Goal: Task Accomplishment & Management: Manage account settings

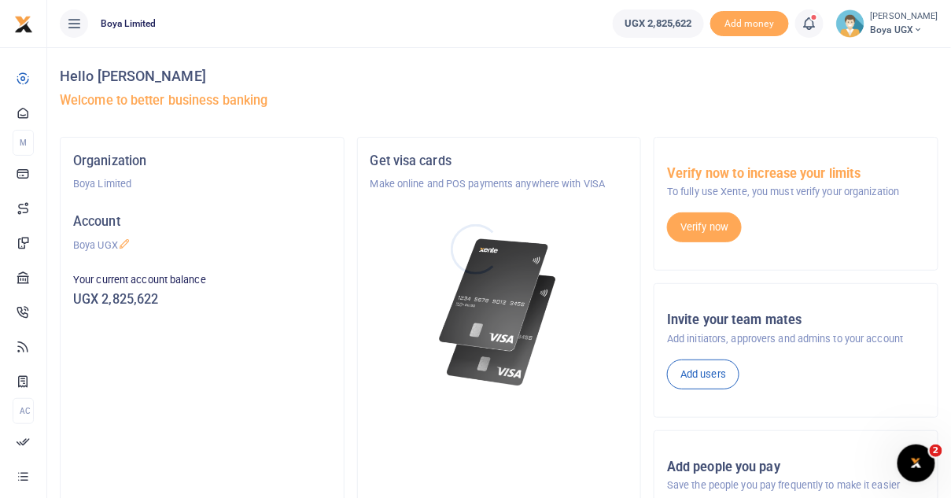
click at [914, 31] on div at bounding box center [475, 249] width 951 height 498
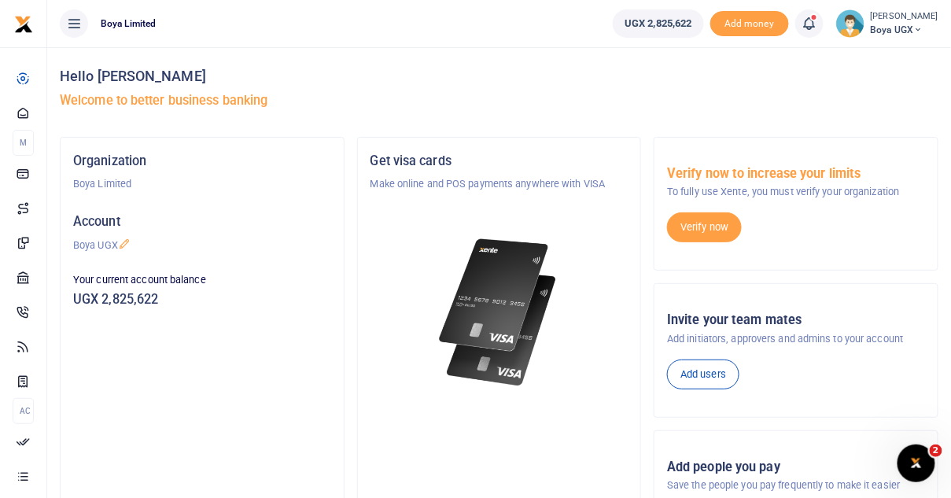
click at [914, 31] on span "Boya UGX" at bounding box center [904, 30] width 68 height 14
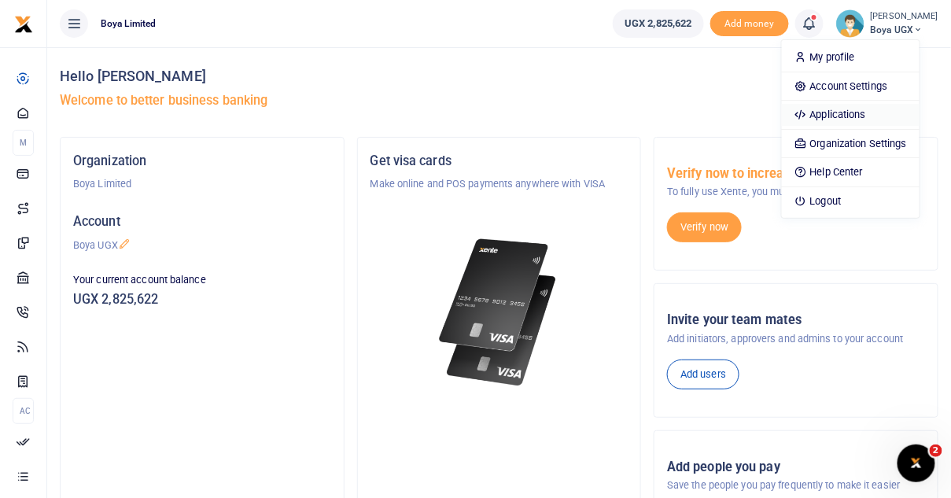
click at [861, 112] on link "Applications" at bounding box center [851, 115] width 138 height 22
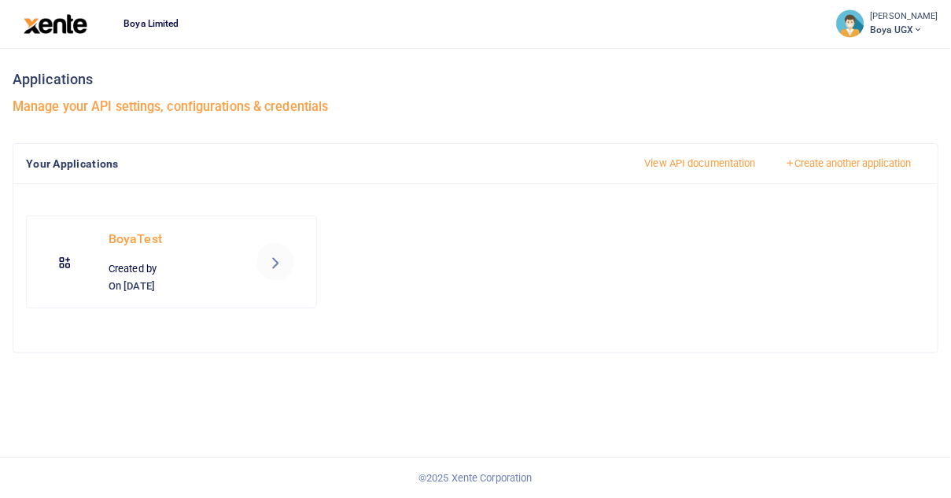
click at [221, 256] on div at bounding box center [475, 249] width 951 height 498
click at [285, 260] on icon at bounding box center [275, 261] width 19 height 19
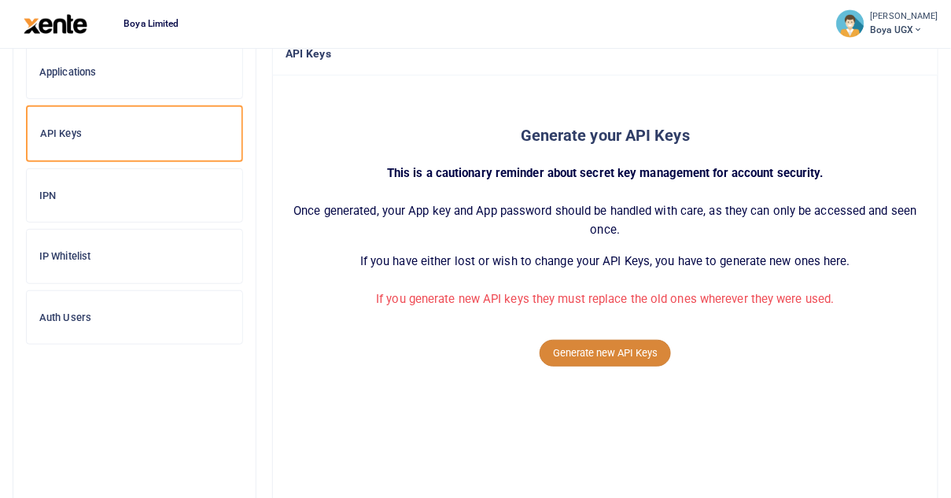
scroll to position [286, 0]
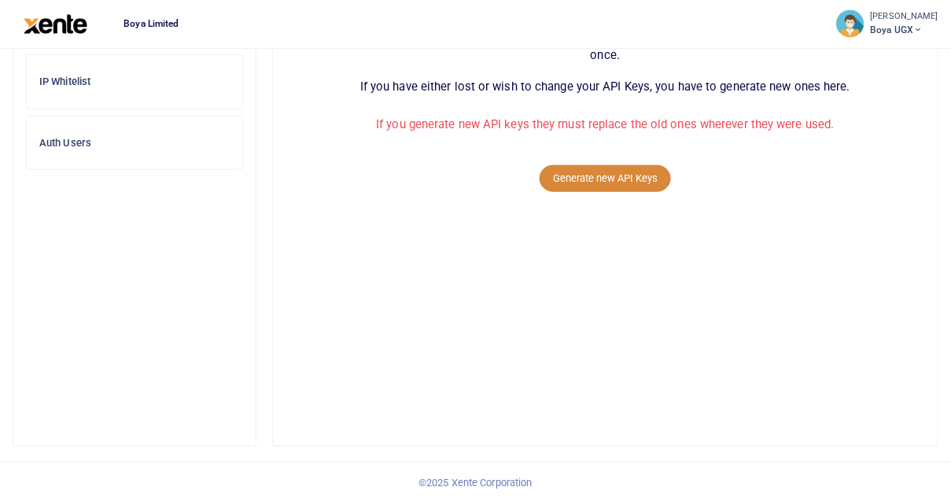
click at [605, 175] on button "Generate new API Keys" at bounding box center [604, 178] width 131 height 27
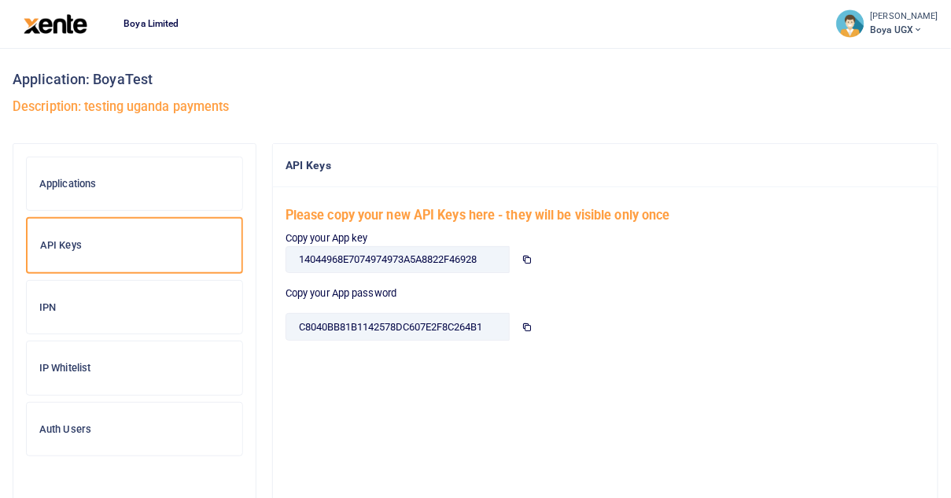
click at [111, 355] on div "IP Whitelist" at bounding box center [134, 367] width 215 height 53
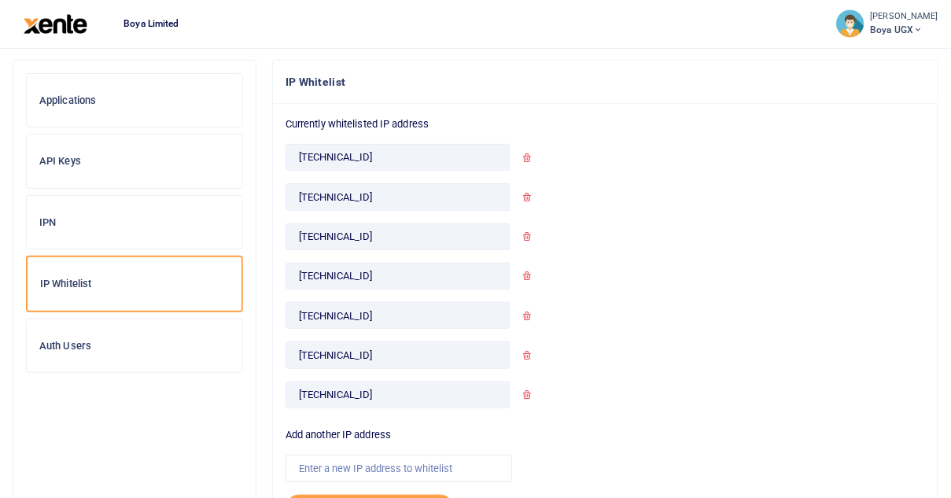
scroll to position [190, 0]
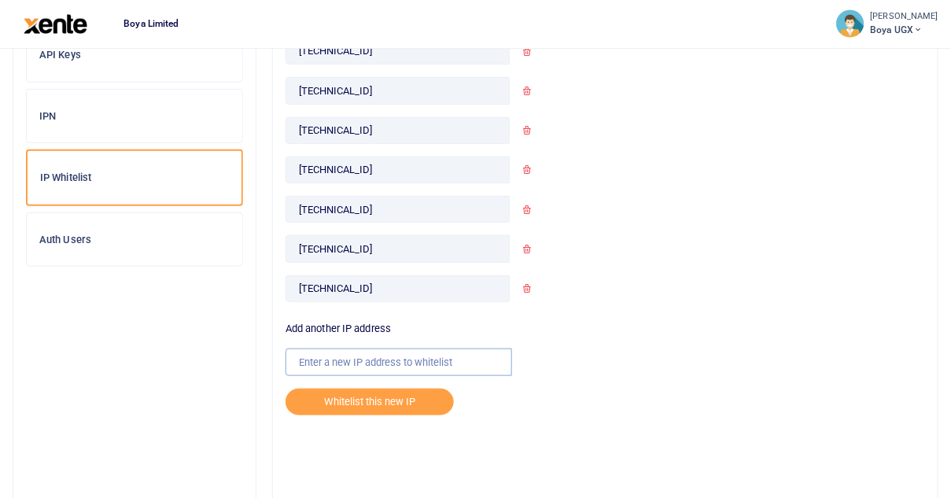
click at [343, 365] on input "text" at bounding box center [398, 361] width 226 height 27
paste input "[TECHNICAL_ID]"
type input "[TECHNICAL_ID]"
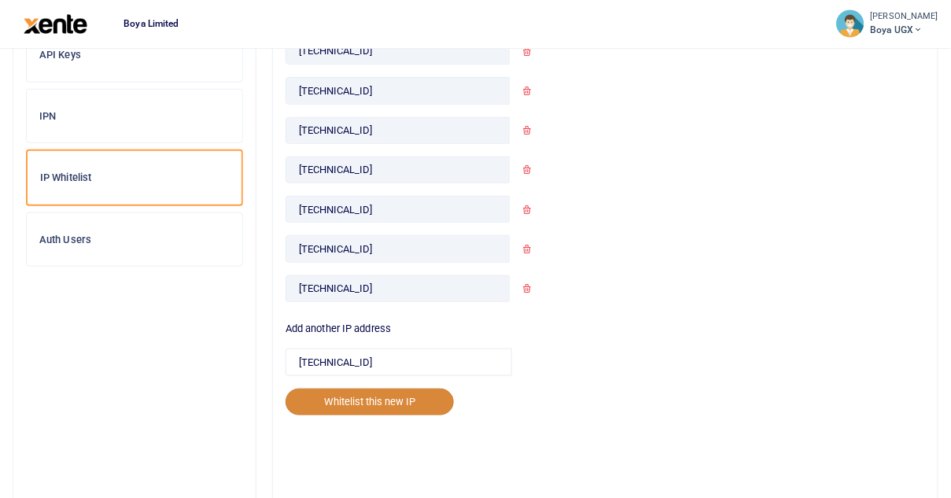
click at [355, 399] on button "Whitelist this new IP" at bounding box center [369, 401] width 168 height 27
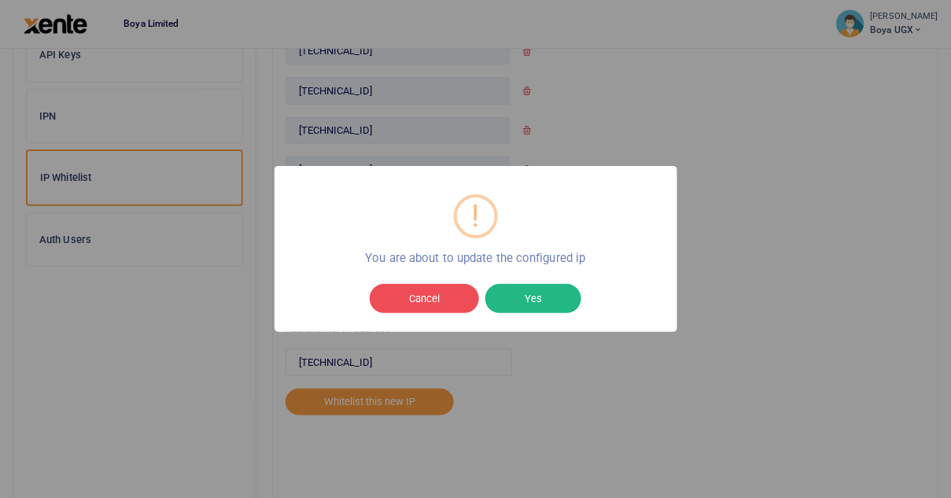
click at [509, 318] on div "! × You are about to update the configured ip Cancel No Yes" at bounding box center [475, 249] width 403 height 167
click at [517, 289] on button "Yes" at bounding box center [533, 299] width 96 height 30
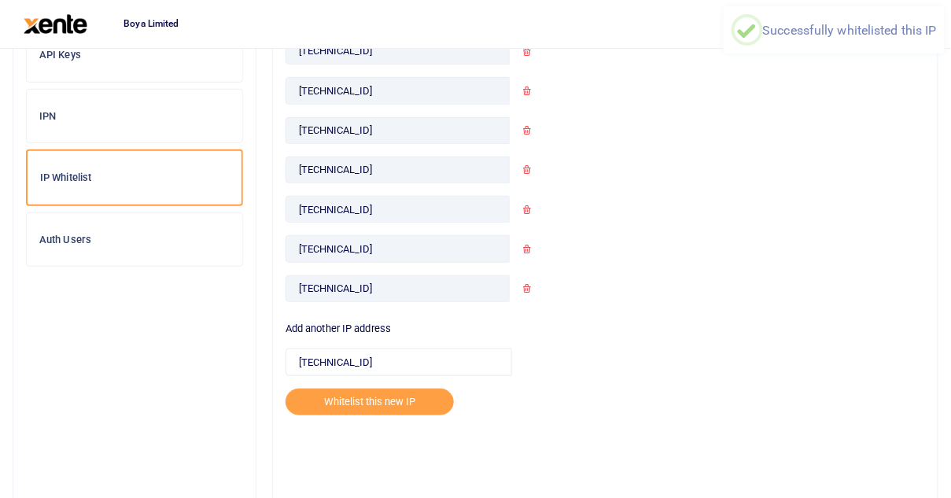
scroll to position [154, 0]
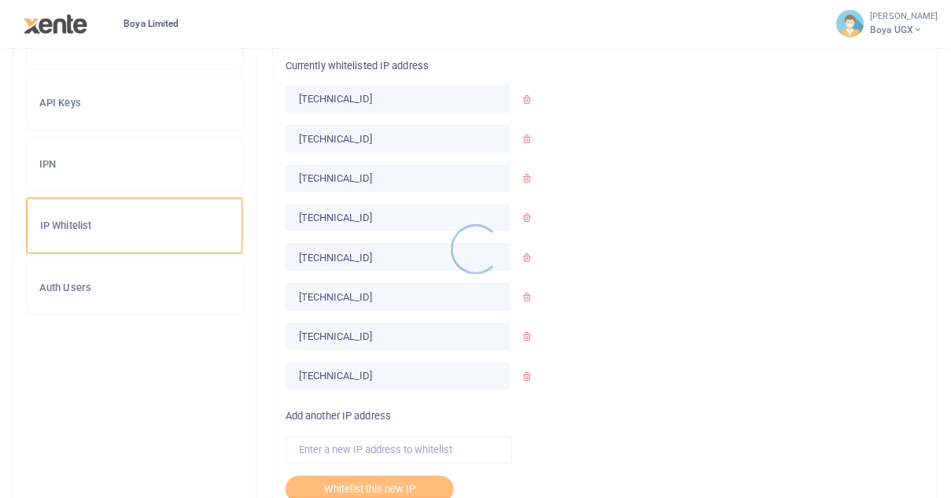
scroll to position [291, 0]
